Goal: Find contact information

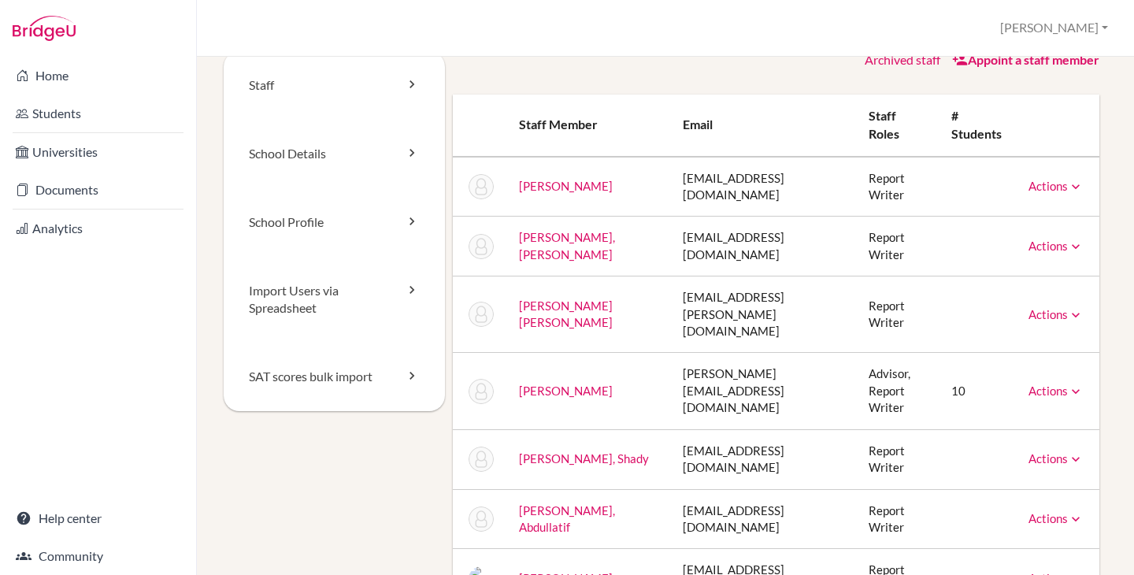
scroll to position [3, 0]
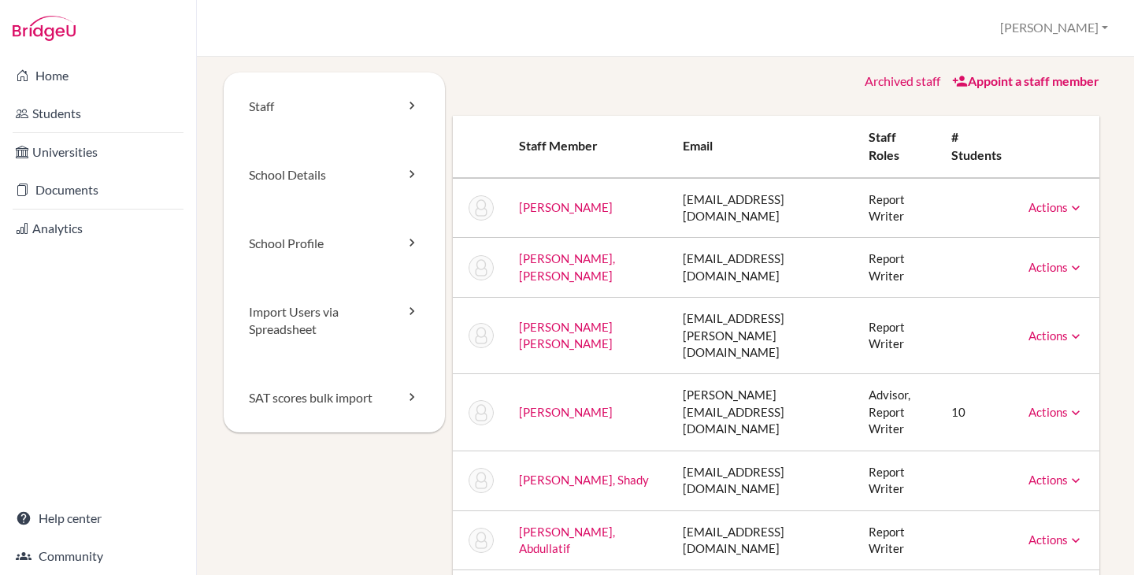
click at [703, 394] on td "[PERSON_NAME][EMAIL_ADDRESS][DOMAIN_NAME]" at bounding box center [762, 412] width 185 height 76
click at [670, 396] on td "[PERSON_NAME][EMAIL_ADDRESS][DOMAIN_NAME]" at bounding box center [762, 412] width 185 height 76
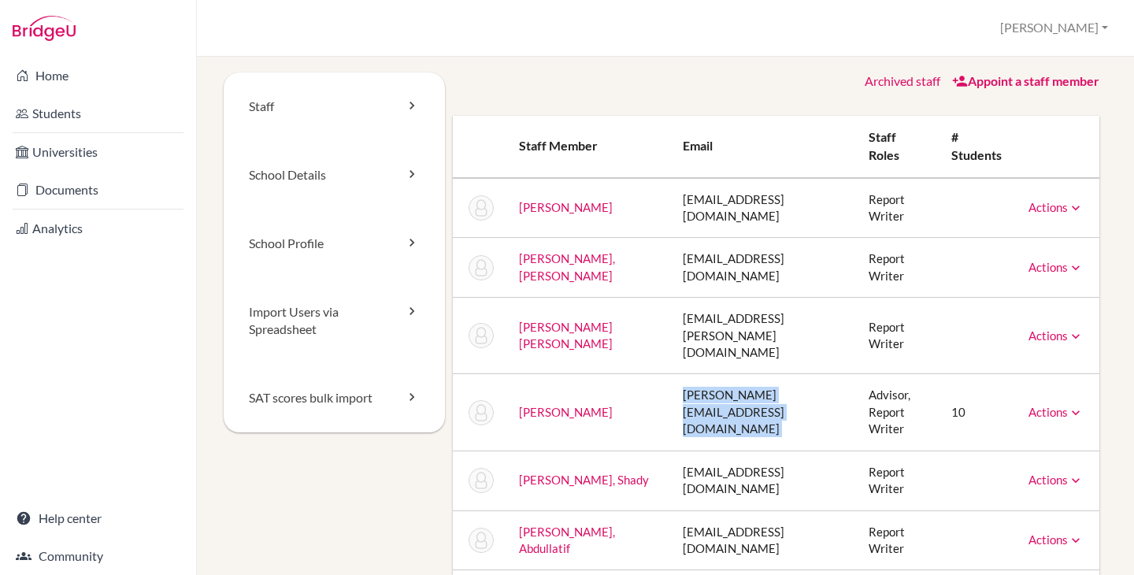
copy tr "[PERSON_NAME][EMAIL_ADDRESS][DOMAIN_NAME]"
click at [621, 403] on td "[PERSON_NAME]" at bounding box center [588, 412] width 165 height 76
drag, startPoint x: 611, startPoint y: 398, endPoint x: 514, endPoint y: 400, distance: 96.9
click at [514, 400] on td "[PERSON_NAME]" at bounding box center [588, 412] width 165 height 76
copy link "[PERSON_NAME]"
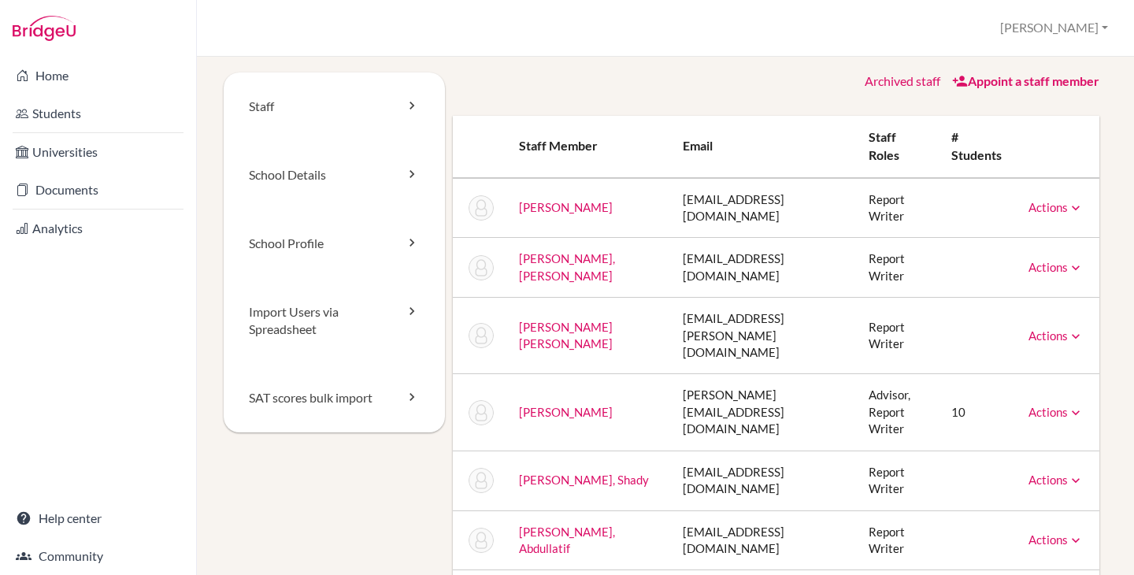
click at [692, 396] on td "[PERSON_NAME][EMAIL_ADDRESS][DOMAIN_NAME]" at bounding box center [762, 412] width 185 height 76
copy tr "[PERSON_NAME][EMAIL_ADDRESS][DOMAIN_NAME]"
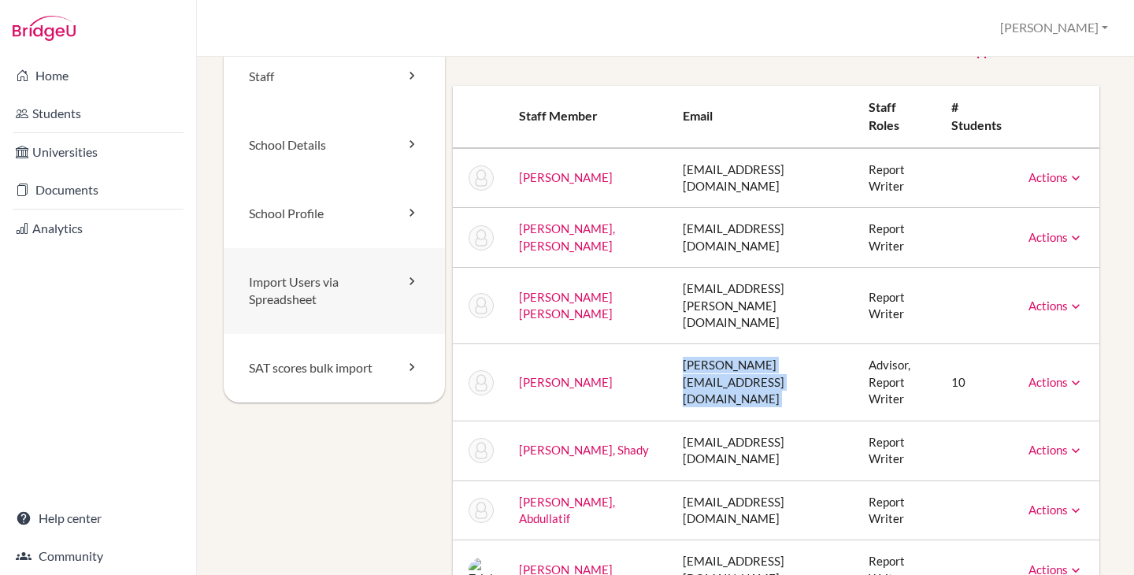
scroll to position [0, 0]
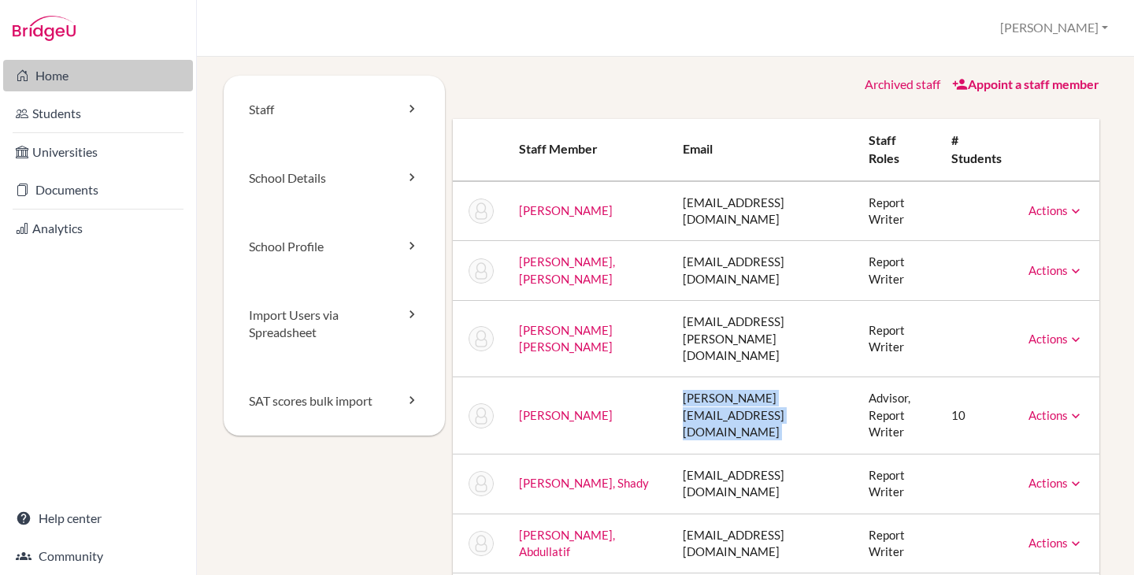
click at [59, 82] on link "Home" at bounding box center [98, 76] width 190 height 32
